Goal: Use online tool/utility: Use online tool/utility

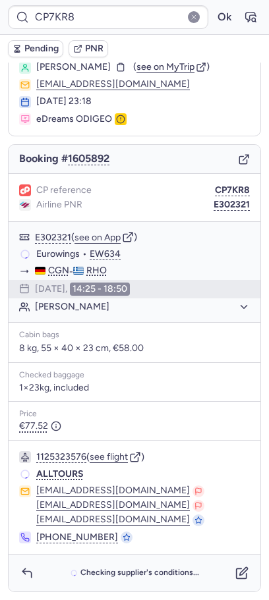
scroll to position [41, 0]
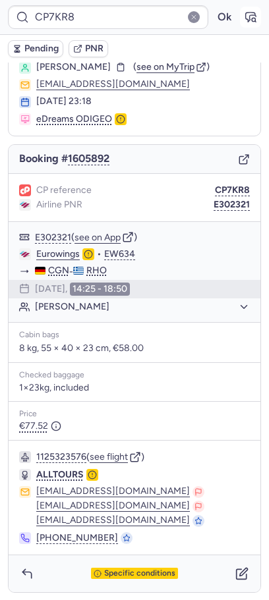
click at [250, 15] on icon "button" at bounding box center [251, 17] width 10 height 9
type input "7379321"
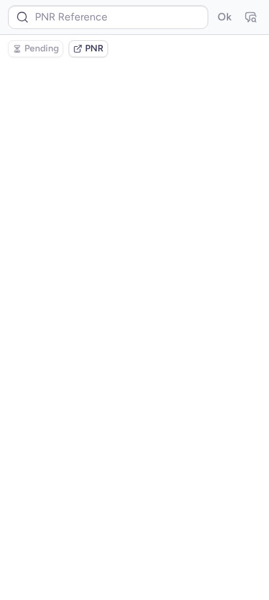
scroll to position [0, 0]
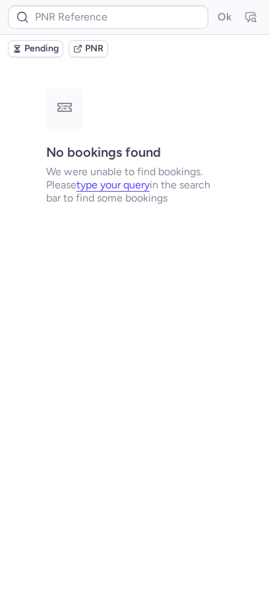
type input "CPL5EY"
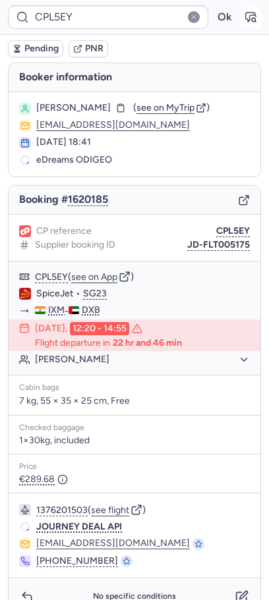
click at [248, 12] on icon "button" at bounding box center [250, 17] width 13 height 13
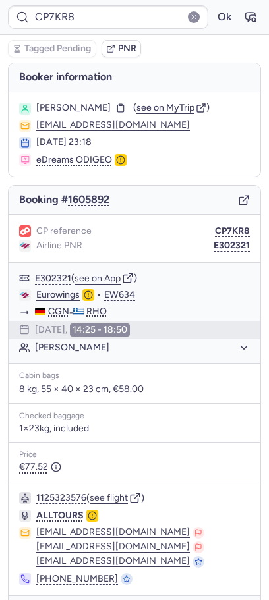
type input "CPCVAZ"
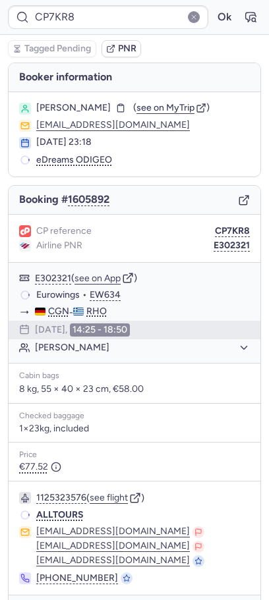
type input "CPCVAZ"
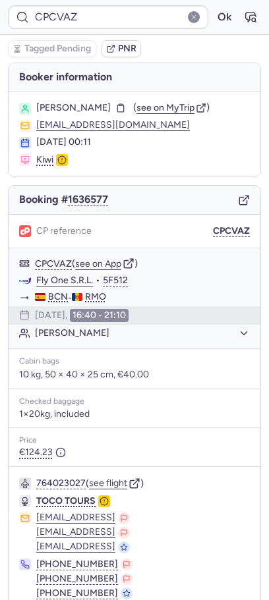
scroll to position [55, 0]
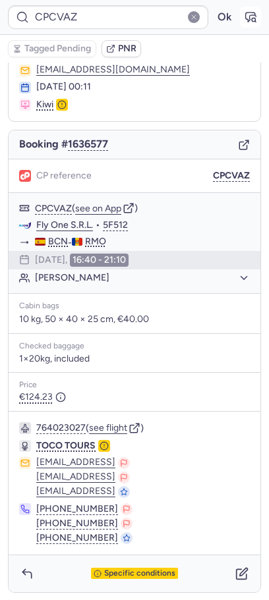
click at [244, 14] on icon "button" at bounding box center [250, 17] width 13 height 13
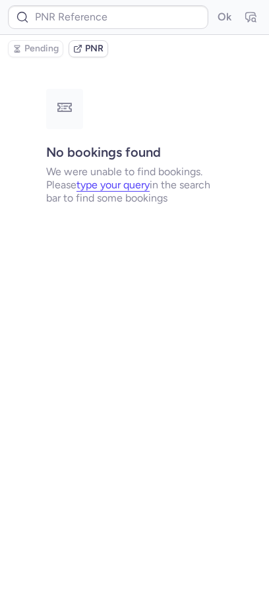
scroll to position [0, 0]
type input "CPCVAZ"
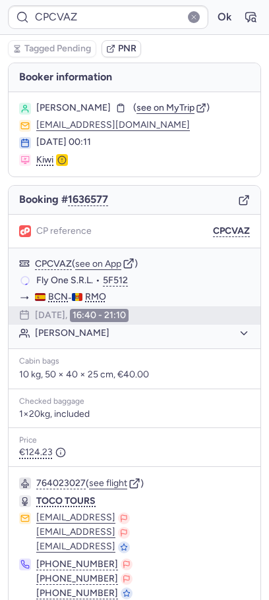
scroll to position [55, 0]
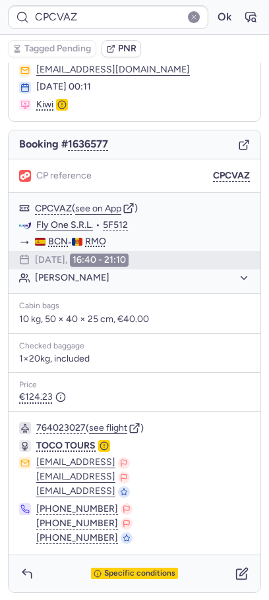
type input "CP7KR8"
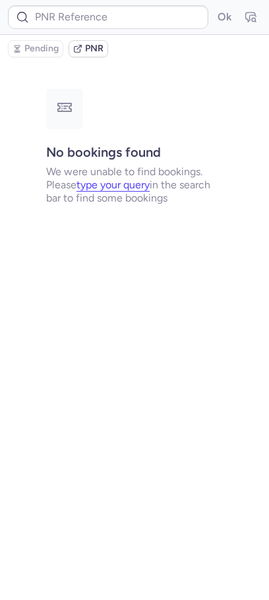
scroll to position [0, 0]
type input "RCC64Z"
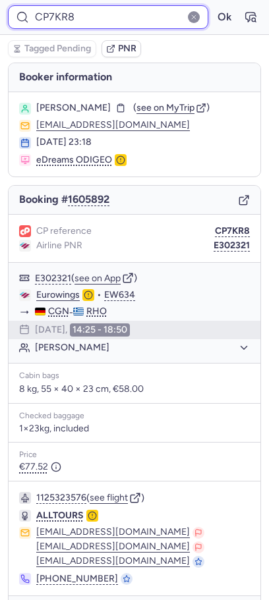
click at [150, 17] on input "CP7KR8" at bounding box center [108, 17] width 200 height 24
paste input "[DEMOGRAPHIC_DATA]"
click at [214, 7] on button "Ok" at bounding box center [224, 17] width 21 height 21
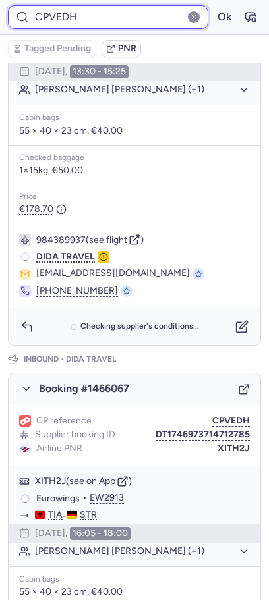
scroll to position [17, 0]
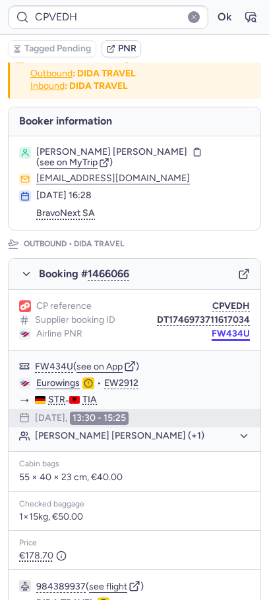
click at [230, 335] on button "FW434U" at bounding box center [231, 334] width 38 height 11
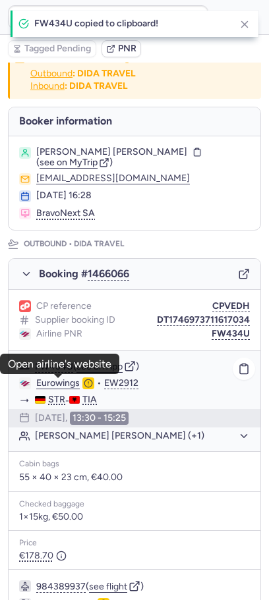
click at [45, 382] on link "Eurowings" at bounding box center [57, 384] width 43 height 12
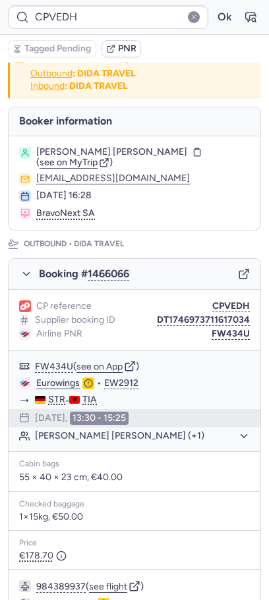
click at [117, 155] on span "[PERSON_NAME] [PERSON_NAME]" at bounding box center [111, 152] width 151 height 11
copy span "[DEMOGRAPHIC_DATA]"
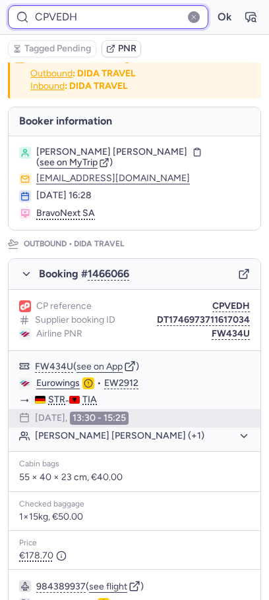
click at [88, 23] on input "CPVEDH" at bounding box center [108, 17] width 200 height 24
paste input "DH9F"
click at [214, 7] on button "Ok" at bounding box center [224, 17] width 21 height 21
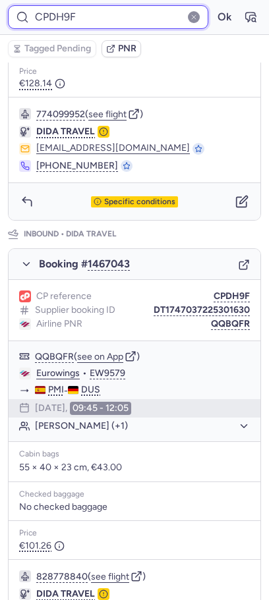
scroll to position [570, 0]
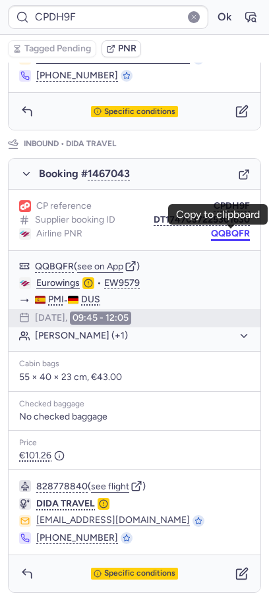
click at [233, 232] on button "QQBQFR" at bounding box center [230, 234] width 39 height 11
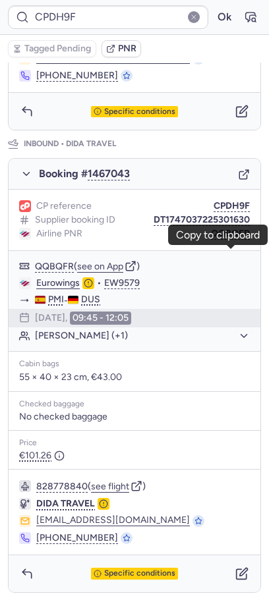
scroll to position [0, 0]
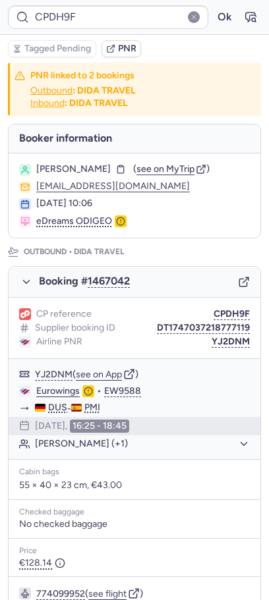
click at [88, 166] on span "[PERSON_NAME]" at bounding box center [73, 169] width 74 height 11
copy span "BIENEN"
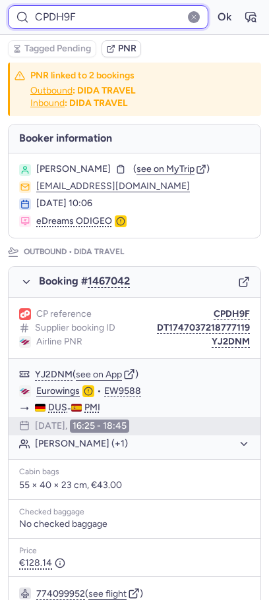
click at [105, 20] on input "CPDH9F" at bounding box center [108, 17] width 200 height 24
paste input "USGP"
click at [214, 7] on button "Ok" at bounding box center [224, 17] width 21 height 21
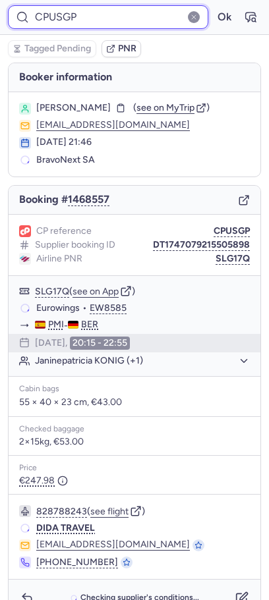
scroll to position [25, 0]
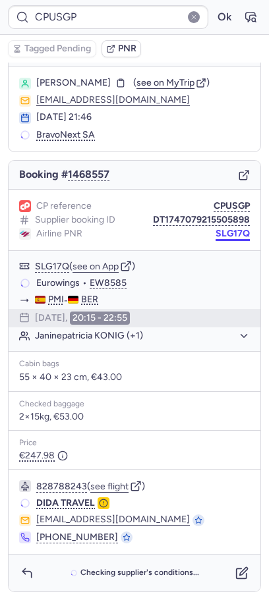
click at [232, 239] on button "SLG17Q" at bounding box center [232, 234] width 34 height 11
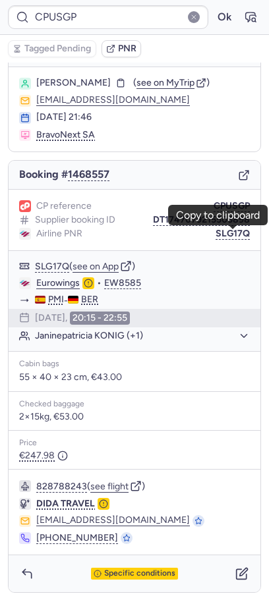
click at [98, 74] on section "[PERSON_NAME] ( see on MyTrip ) [EMAIL_ADDRESS][DOMAIN_NAME] [DATE] 21:46 Bravo…" at bounding box center [135, 109] width 252 height 84
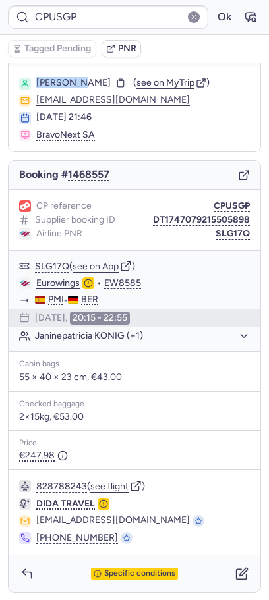
click at [98, 74] on section "[PERSON_NAME] ( see on MyTrip ) [EMAIL_ADDRESS][DOMAIN_NAME] [DATE] 21:46 Bravo…" at bounding box center [135, 109] width 252 height 84
click at [98, 82] on span "[PERSON_NAME]" at bounding box center [73, 83] width 74 height 11
copy span "REHNIG"
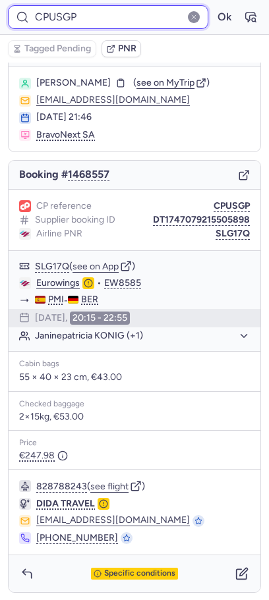
click at [129, 23] on input "CPUSGP" at bounding box center [108, 17] width 200 height 24
paste input "KB5W"
click at [214, 7] on button "Ok" at bounding box center [224, 17] width 21 height 21
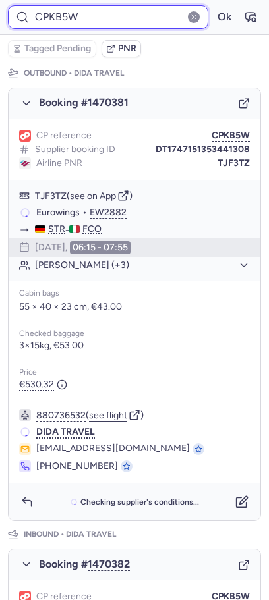
scroll to position [177, 0]
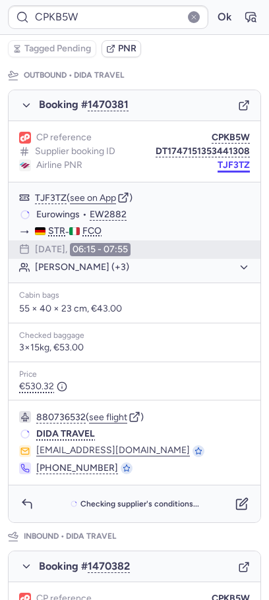
click at [230, 162] on button "TJF3TZ" at bounding box center [233, 165] width 32 height 11
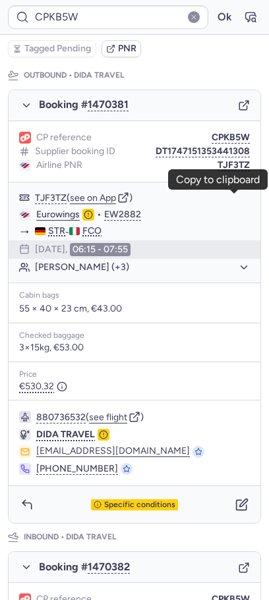
scroll to position [0, 0]
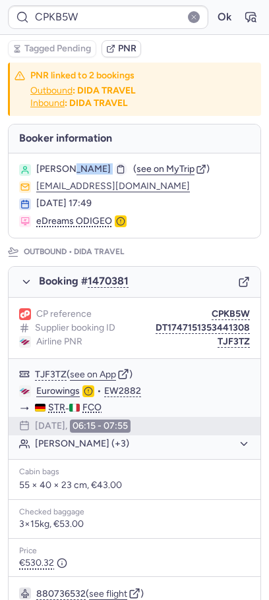
copy div "[PERSON_NAME]"
drag, startPoint x: 69, startPoint y: 171, endPoint x: 150, endPoint y: 171, distance: 81.1
click at [128, 171] on div "[PERSON_NAME]" at bounding box center [82, 169] width 92 height 11
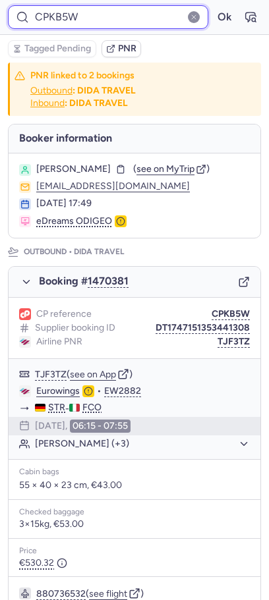
click at [121, 18] on input "CPKB5W" at bounding box center [108, 17] width 200 height 24
paste input "BER"
click at [214, 7] on button "Ok" at bounding box center [224, 17] width 21 height 21
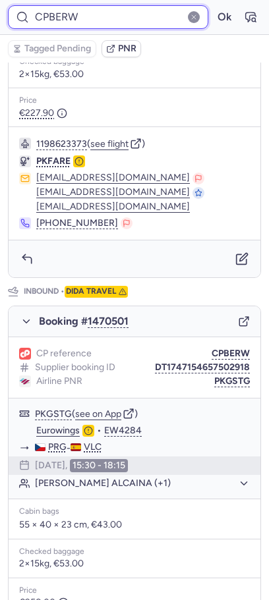
scroll to position [615, 0]
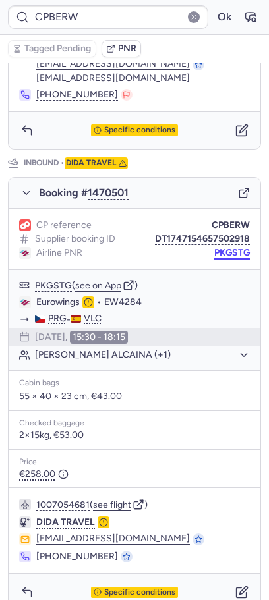
click at [239, 248] on button "PKGSTG" at bounding box center [232, 253] width 36 height 11
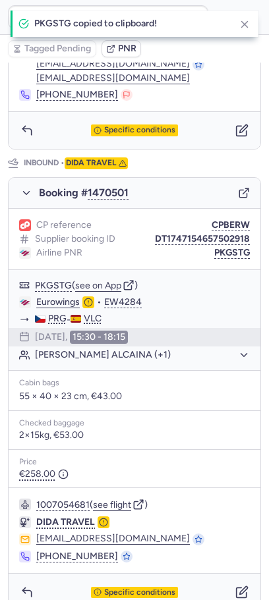
scroll to position [0, 0]
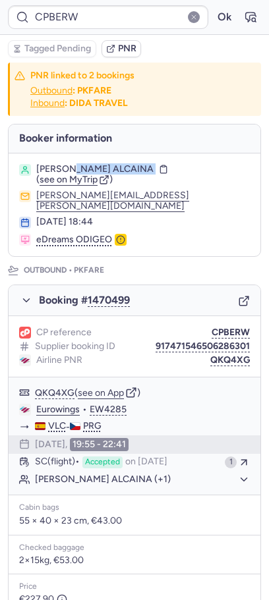
drag, startPoint x: 61, startPoint y: 167, endPoint x: 158, endPoint y: 171, distance: 97.6
click at [158, 171] on div "[PERSON_NAME] ALCAINA" at bounding box center [103, 169] width 134 height 11
copy div "DAROCA ALCAINA"
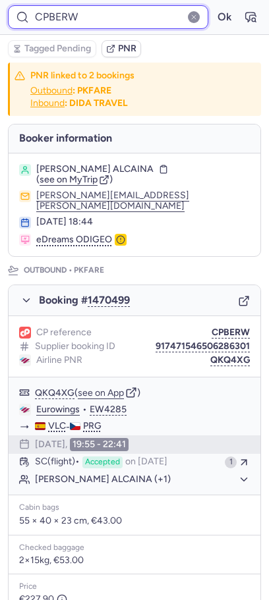
click at [105, 11] on input "CPBERW" at bounding box center [108, 17] width 200 height 24
paste input "9N9S"
click at [214, 7] on button "Ok" at bounding box center [224, 17] width 21 height 21
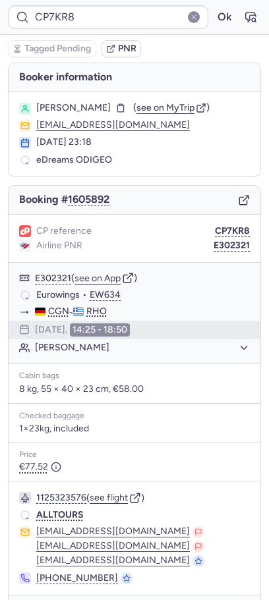
click at [103, 4] on div "CP7KR8 Ok" at bounding box center [134, 17] width 269 height 35
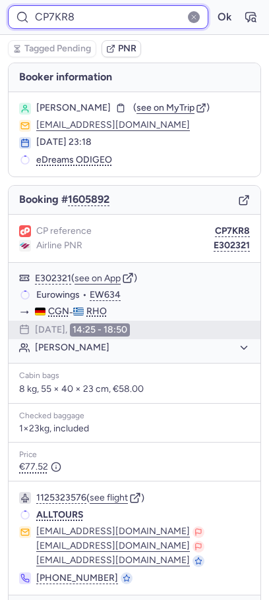
click at [103, 25] on input "CP7KR8" at bounding box center [108, 17] width 200 height 24
paste input "9N9S"
click at [214, 7] on button "Ok" at bounding box center [224, 17] width 21 height 21
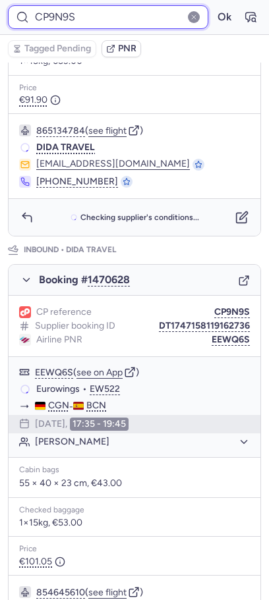
scroll to position [569, 0]
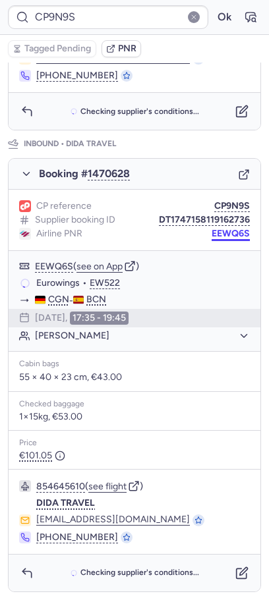
click at [222, 233] on button "EEWQ6S" at bounding box center [231, 234] width 38 height 11
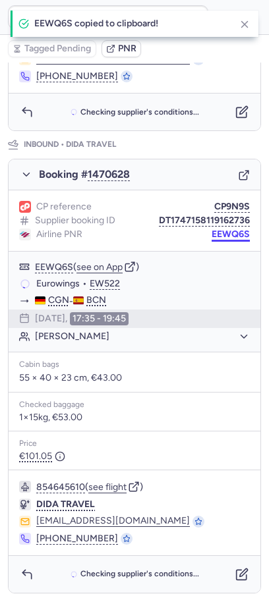
scroll to position [0, 0]
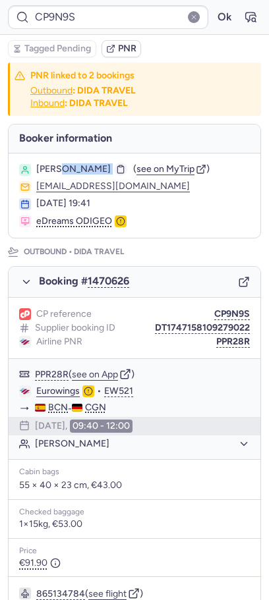
drag, startPoint x: 61, startPoint y: 165, endPoint x: 112, endPoint y: 165, distance: 50.7
click at [112, 0] on body "CP9N9S Ok Tagged Pending PNR PNR linked to 2 bookings Outbound : DIDA TRAVEL In…" at bounding box center [134, 0] width 269 height 0
copy div "[PERSON_NAME]"
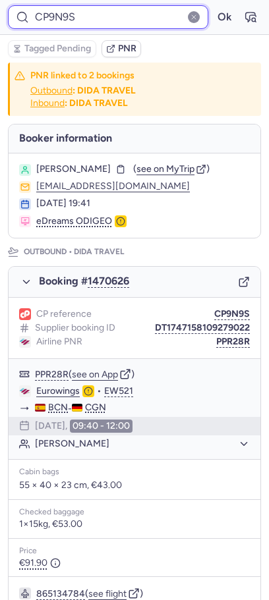
click at [129, 17] on input "CP9N9S" at bounding box center [108, 17] width 200 height 24
paste input "XWHA"
type input "CPXWHA"
click at [214, 7] on button "Ok" at bounding box center [224, 17] width 21 height 21
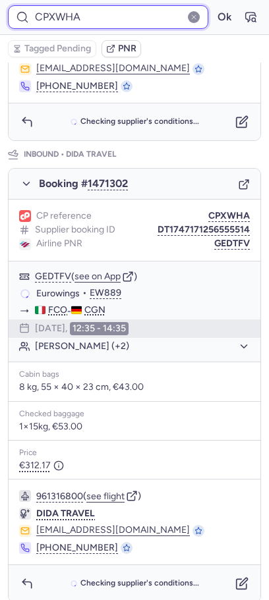
scroll to position [570, 0]
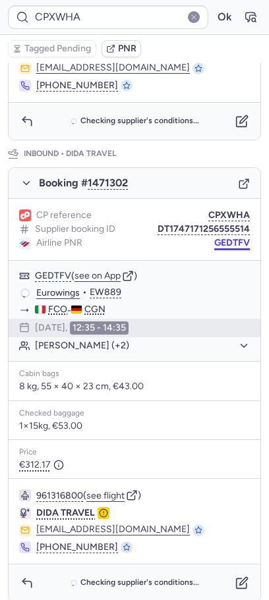
click at [230, 238] on button "GEDTFV" at bounding box center [232, 243] width 36 height 11
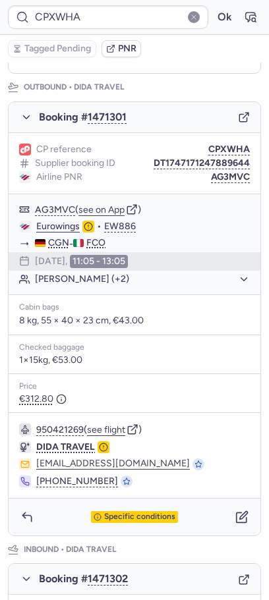
scroll to position [0, 0]
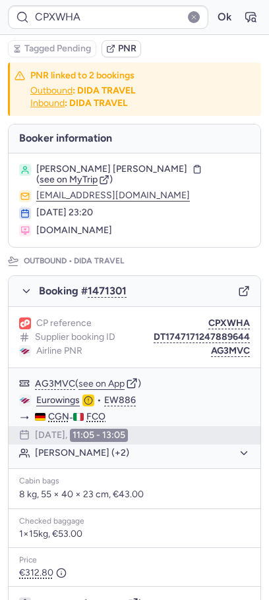
click at [70, 169] on span "[PERSON_NAME] [PERSON_NAME]" at bounding box center [111, 169] width 151 height 11
copy span "KORN"
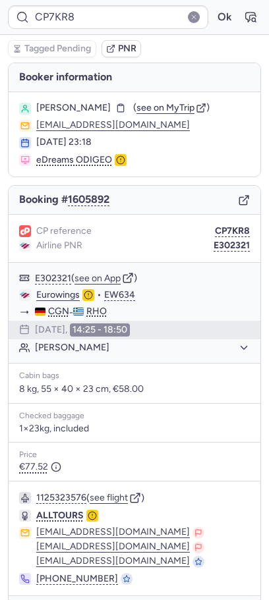
type input "CPCVAZ"
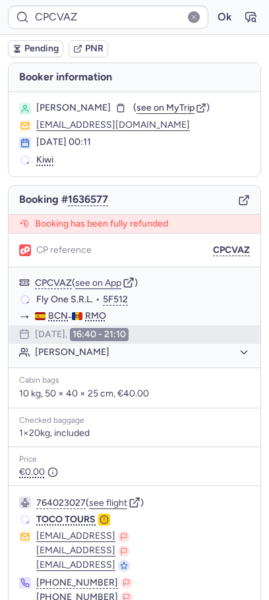
type input "CP7KR8"
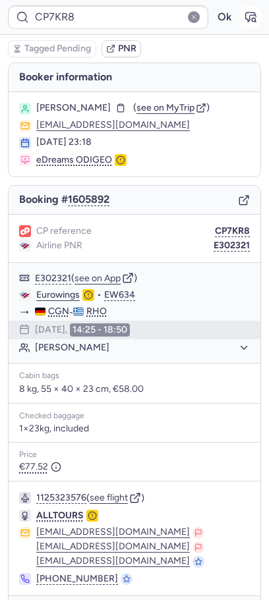
click at [254, 9] on button "button" at bounding box center [250, 17] width 21 height 21
click at [103, 206] on button "1605892" at bounding box center [89, 200] width 42 height 12
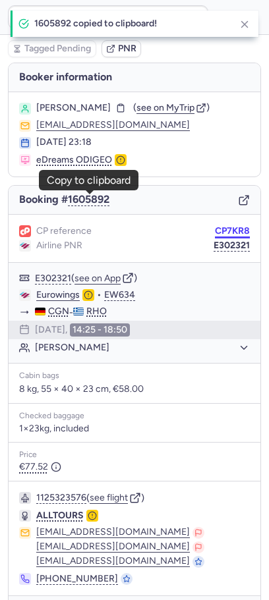
click at [240, 232] on button "CP7KR8" at bounding box center [232, 231] width 35 height 11
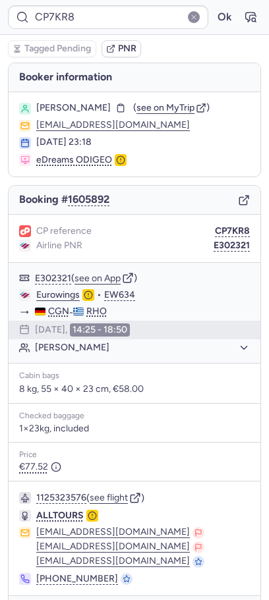
type input "CPYM7A"
